Goal: Check status: Check status

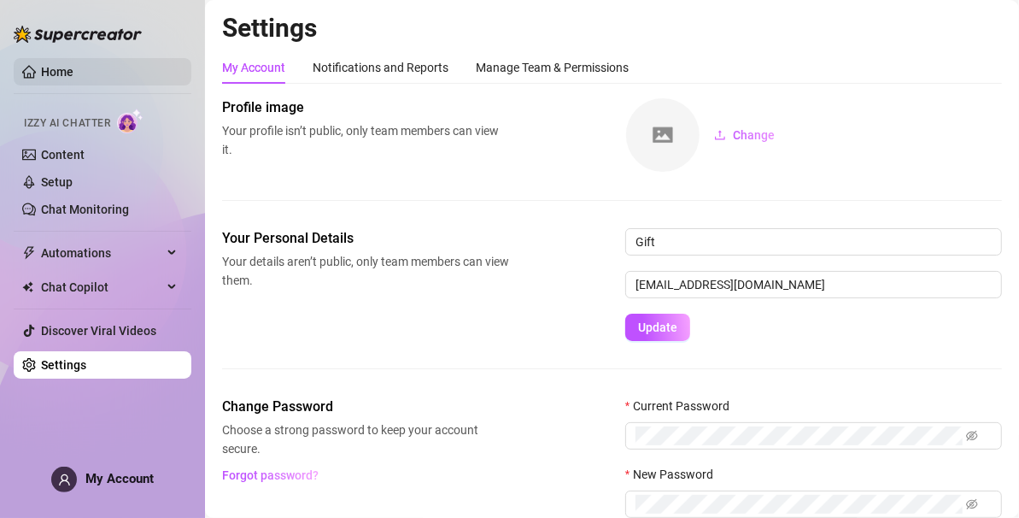
click at [73, 68] on link "Home" at bounding box center [57, 72] width 32 height 14
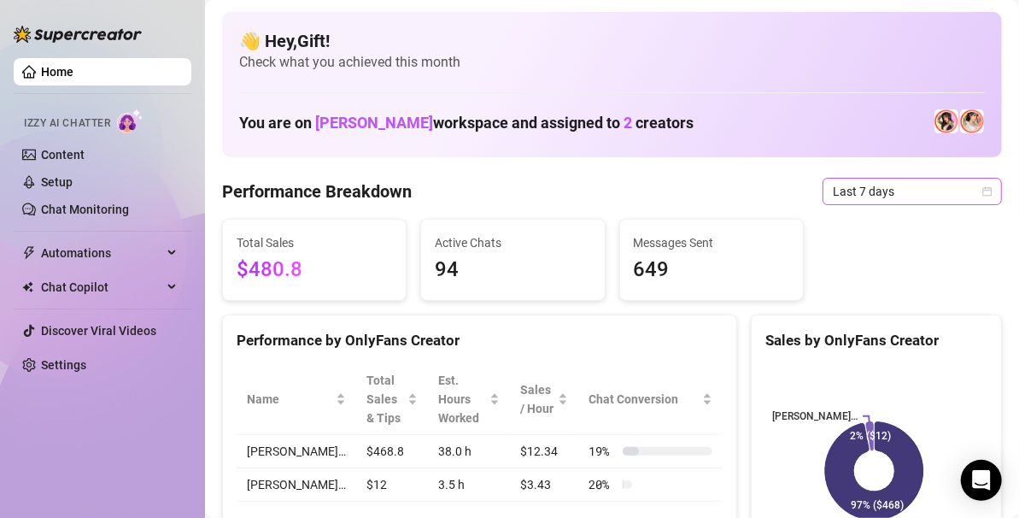
click at [984, 190] on icon "calendar" at bounding box center [988, 190] width 9 height 9
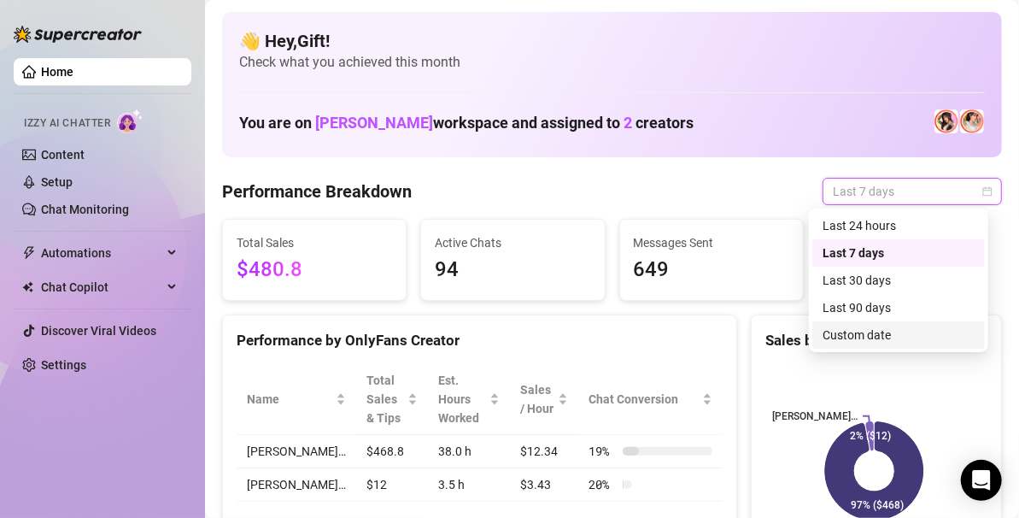
click at [888, 331] on div "Custom date" at bounding box center [899, 335] width 152 height 19
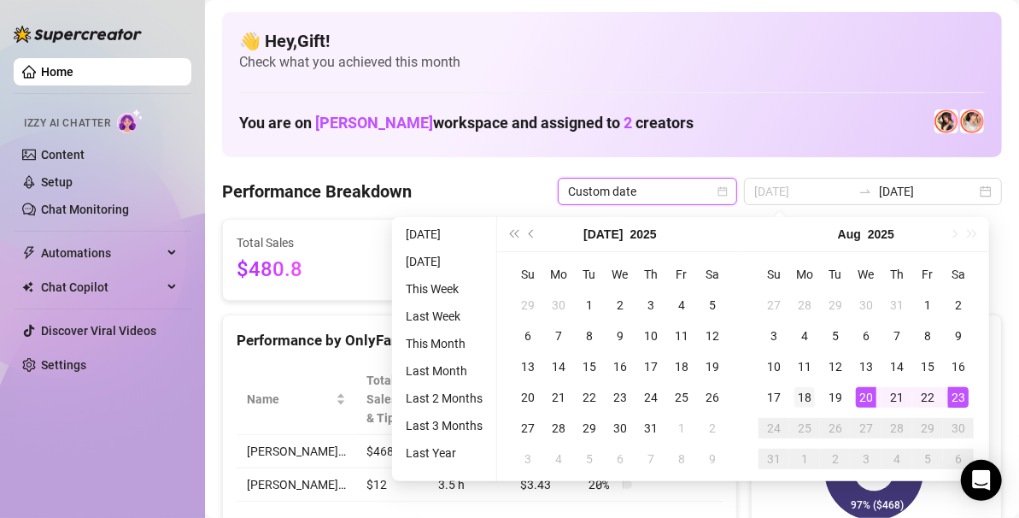
type input "[DATE]"
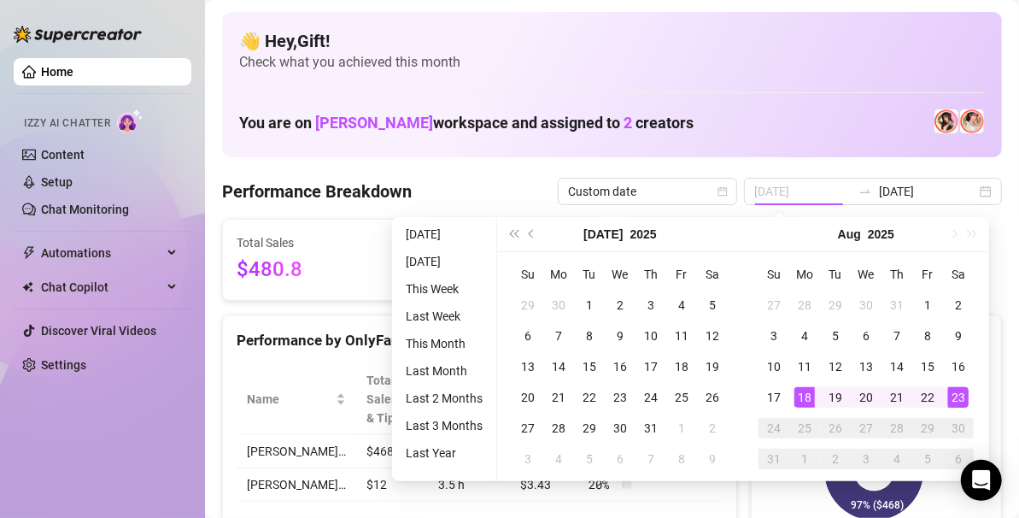
click at [801, 400] on div "18" at bounding box center [805, 397] width 21 height 21
type input "[DATE]"
click at [962, 400] on div "23" at bounding box center [958, 397] width 21 height 21
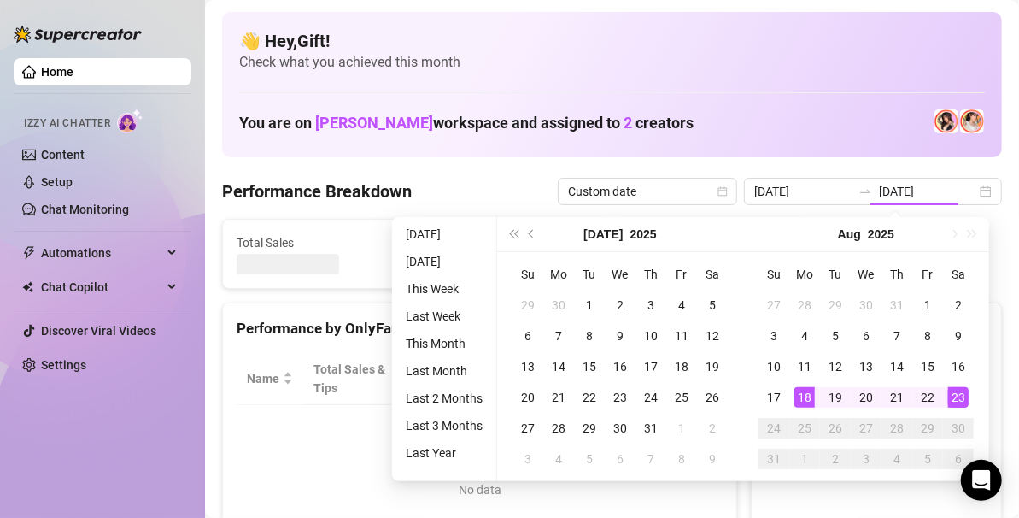
type input "[DATE]"
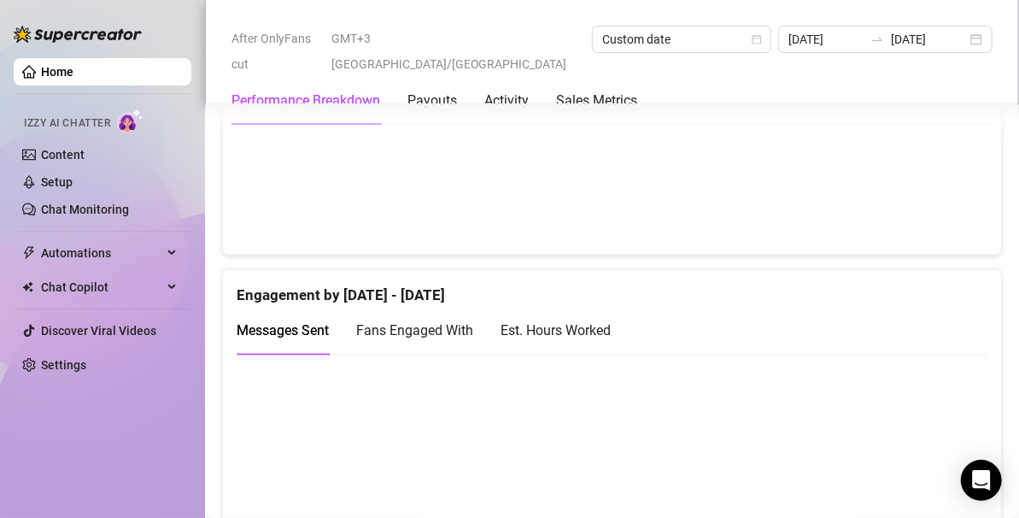
scroll to position [1048, 0]
